Goal: Complete application form

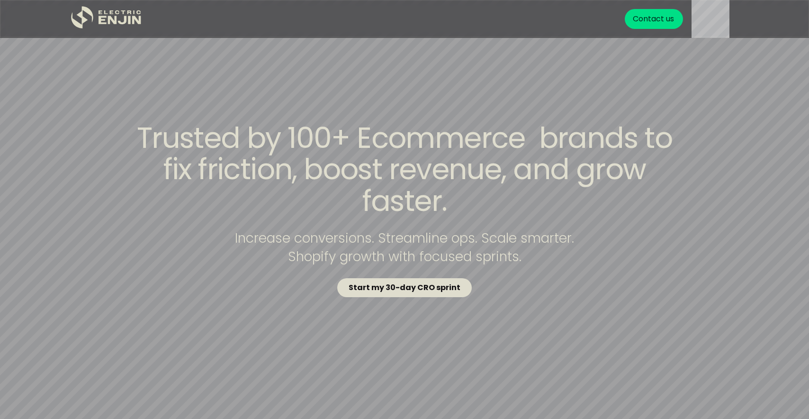
click at [451, 282] on strong "Start my 30-day CRO sprint" at bounding box center [405, 287] width 112 height 11
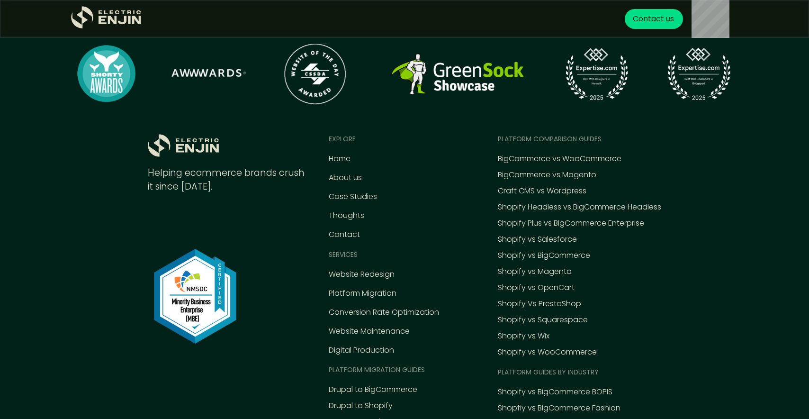
scroll to position [4402, 0]
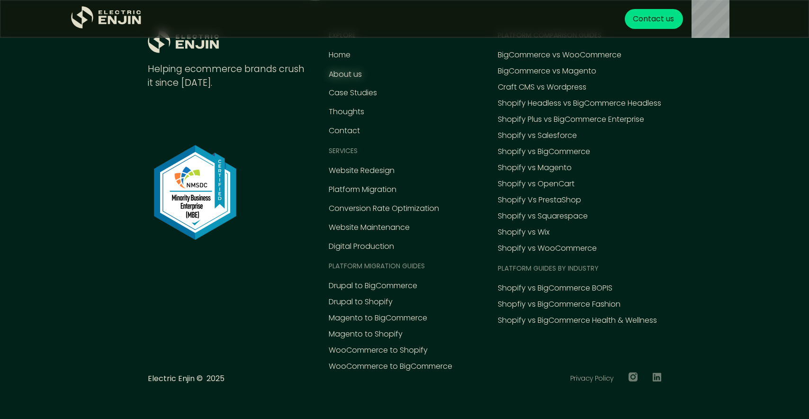
click at [334, 77] on div "About us" at bounding box center [345, 74] width 33 height 11
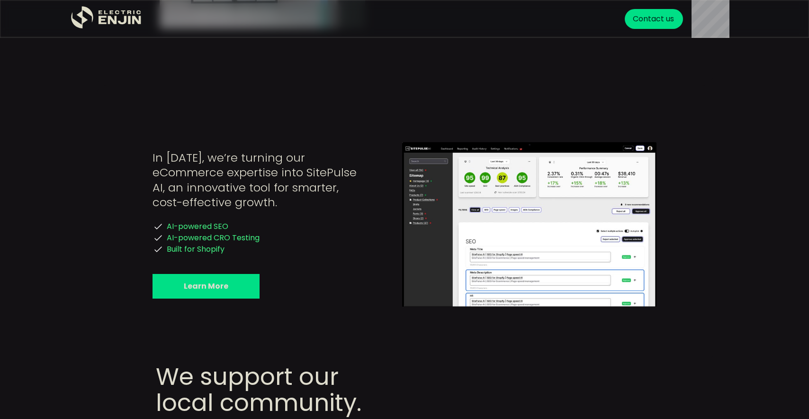
scroll to position [1737, 0]
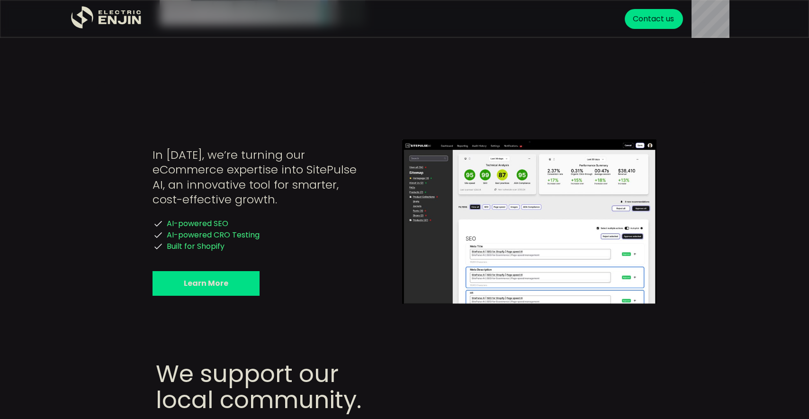
click at [174, 271] on link "Learn More" at bounding box center [206, 283] width 107 height 25
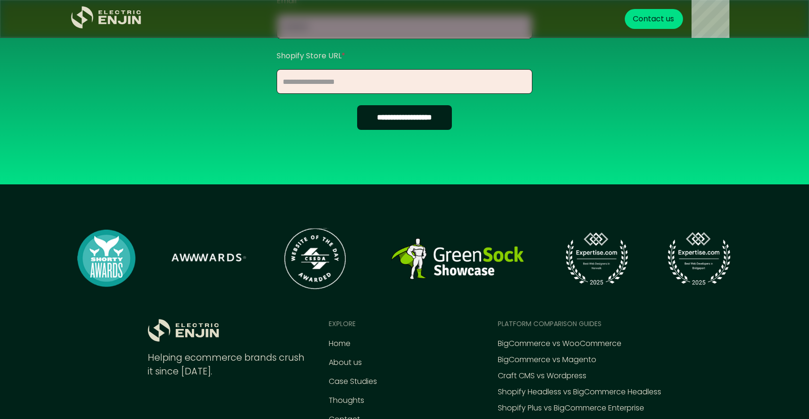
scroll to position [1154, 0]
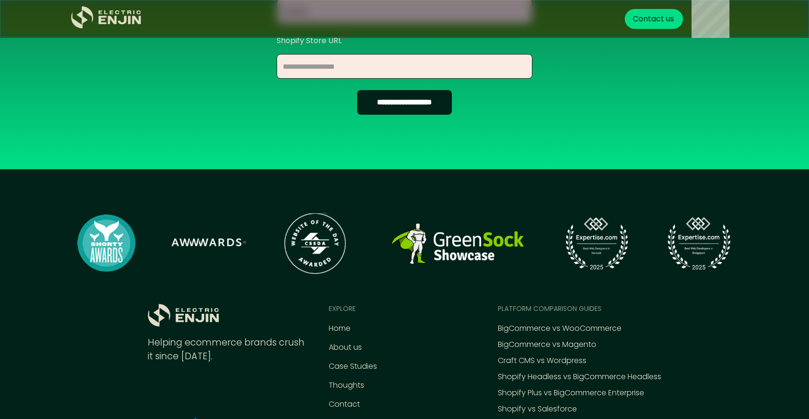
click at [357, 97] on input "**********" at bounding box center [404, 102] width 95 height 25
